Goal: Information Seeking & Learning: Learn about a topic

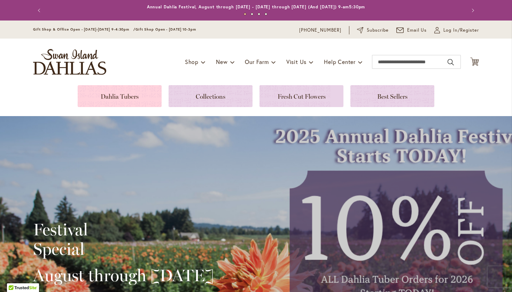
click at [138, 97] on link at bounding box center [120, 96] width 84 height 22
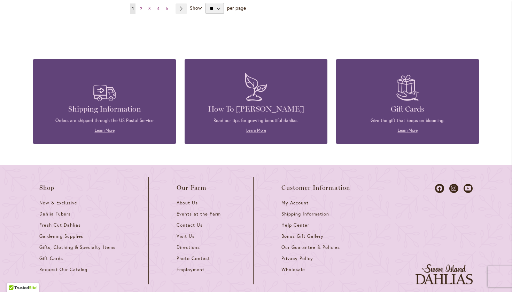
scroll to position [766, 0]
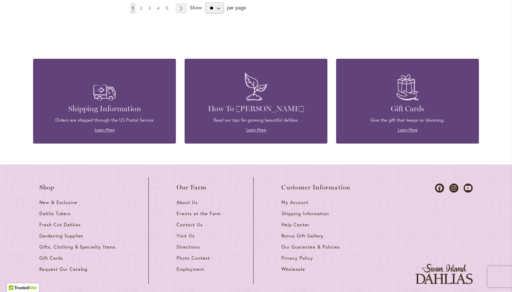
click at [258, 85] on img at bounding box center [255, 86] width 29 height 34
click at [256, 127] on link "Learn More" at bounding box center [256, 129] width 20 height 5
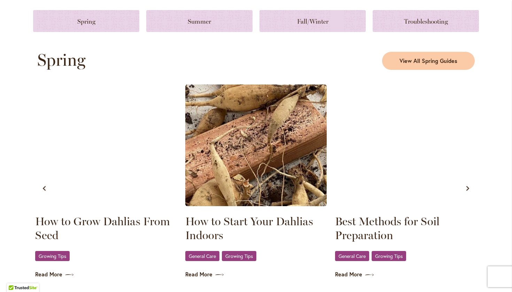
scroll to position [334, 0]
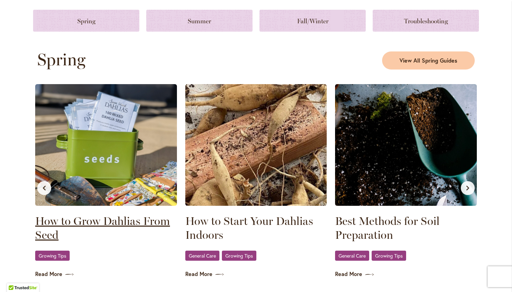
click at [62, 225] on link "How to Grow Dahlias From Seed" at bounding box center [106, 228] width 142 height 28
